Goal: Register for event/course

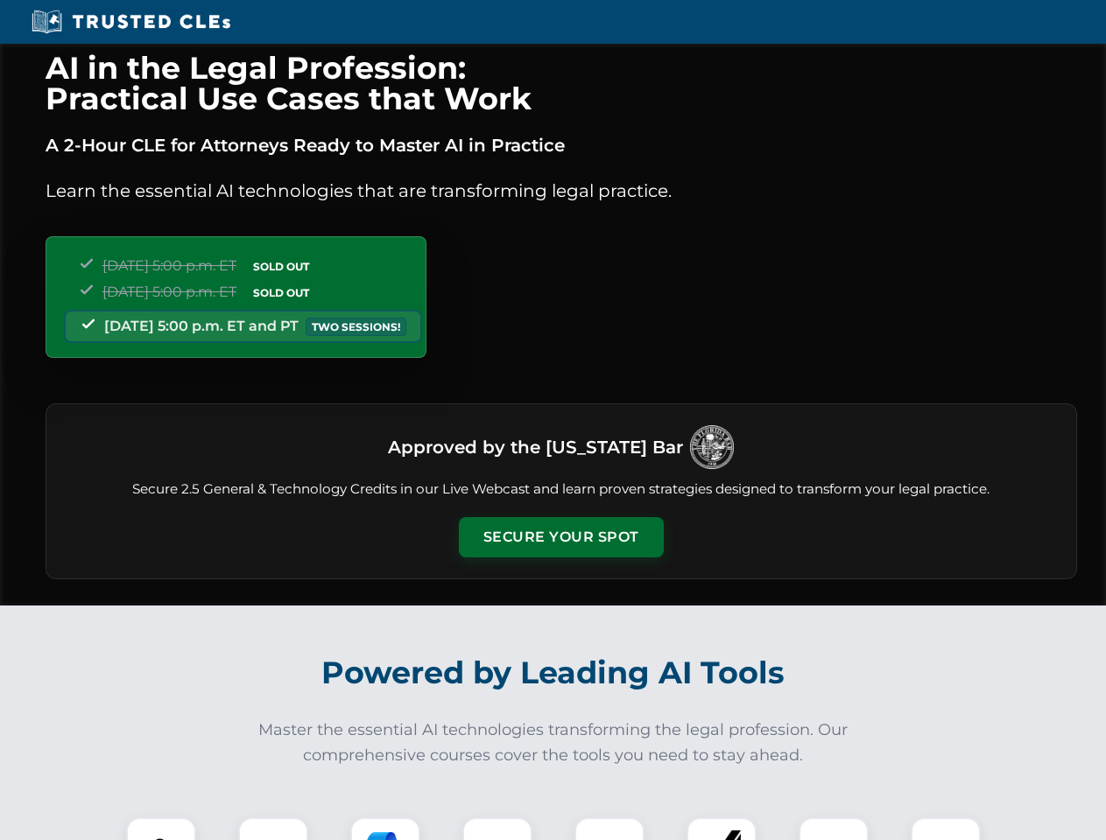
click at [560, 538] on button "Secure Your Spot" at bounding box center [561, 537] width 205 height 40
click at [161, 829] on img at bounding box center [161, 852] width 51 height 51
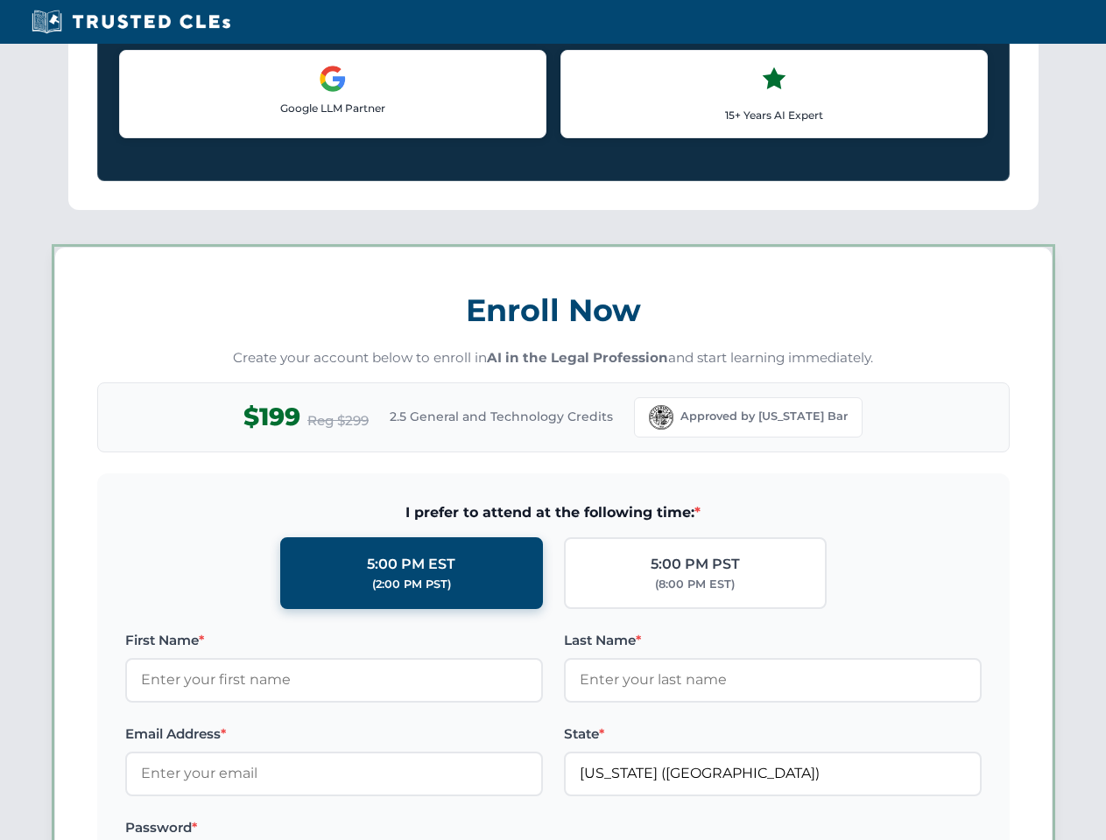
click at [385, 829] on label "Password *" at bounding box center [334, 828] width 418 height 21
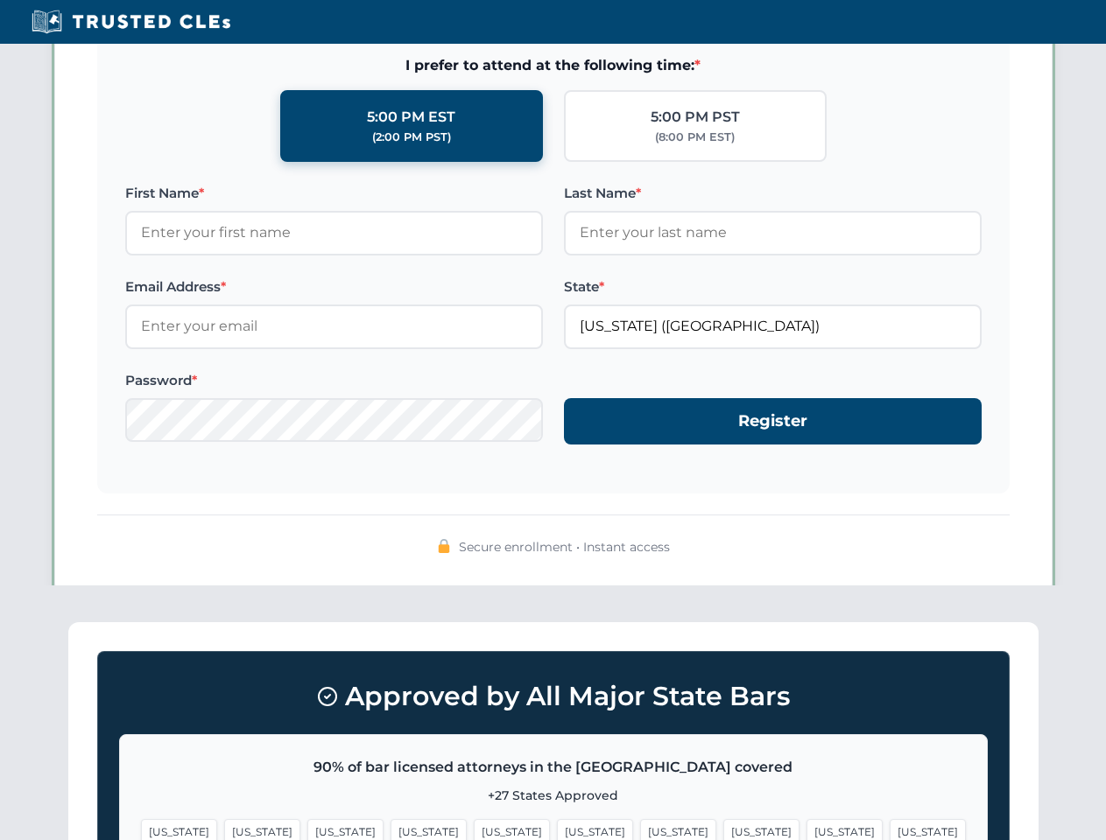
click at [806, 829] on span "[US_STATE]" at bounding box center [844, 831] width 76 height 25
